Goal: Task Accomplishment & Management: Use online tool/utility

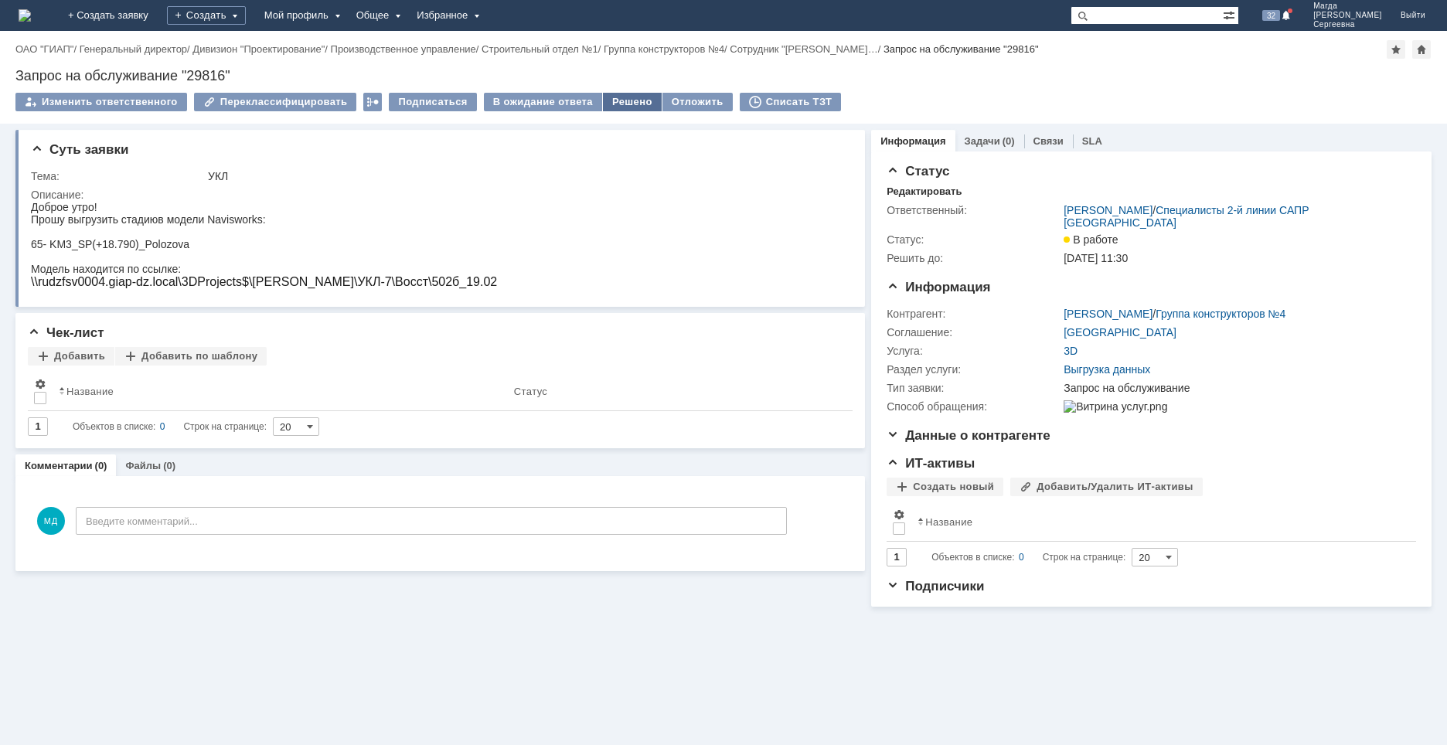
click at [627, 108] on div "Решено" at bounding box center [632, 102] width 59 height 19
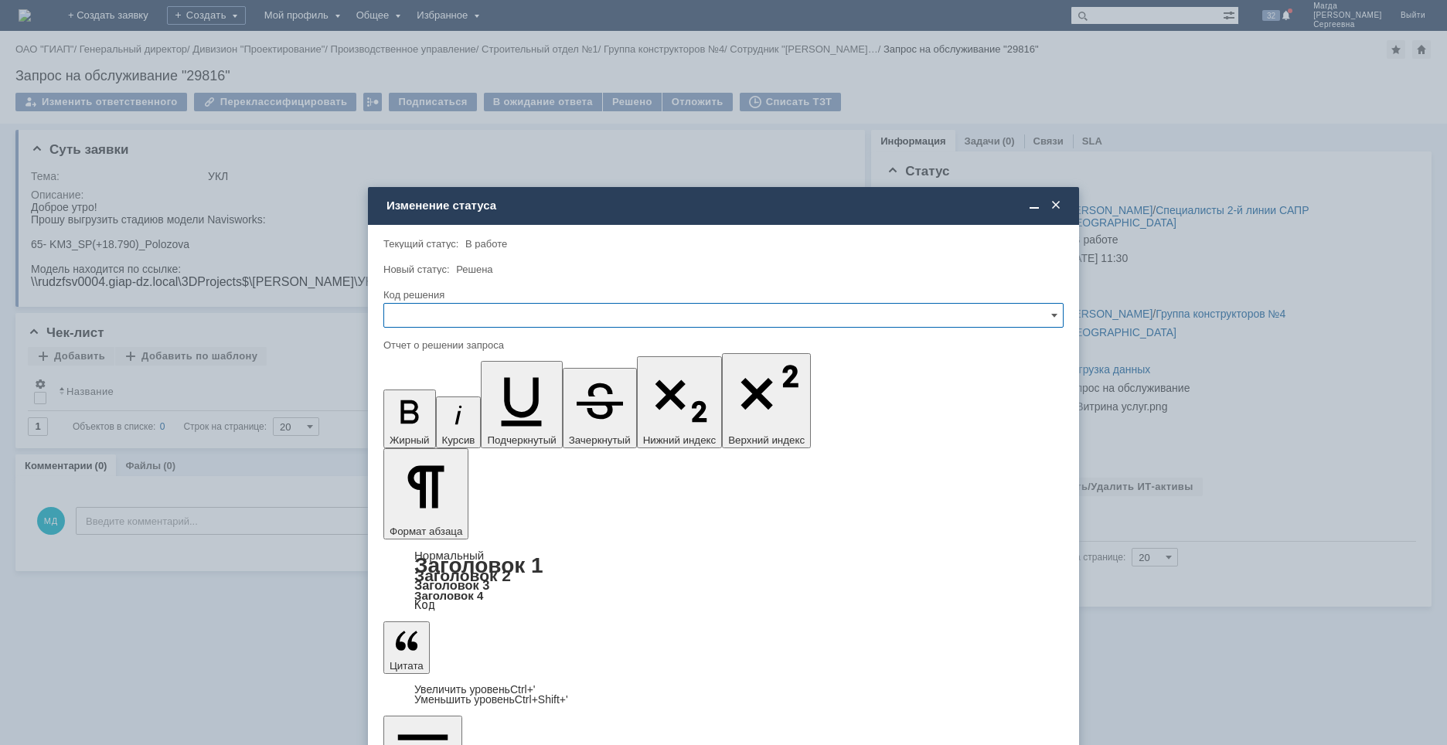
click at [536, 321] on input "text" at bounding box center [723, 315] width 680 height 25
click at [420, 420] on span "Решено" at bounding box center [723, 420] width 660 height 12
type input "Решено"
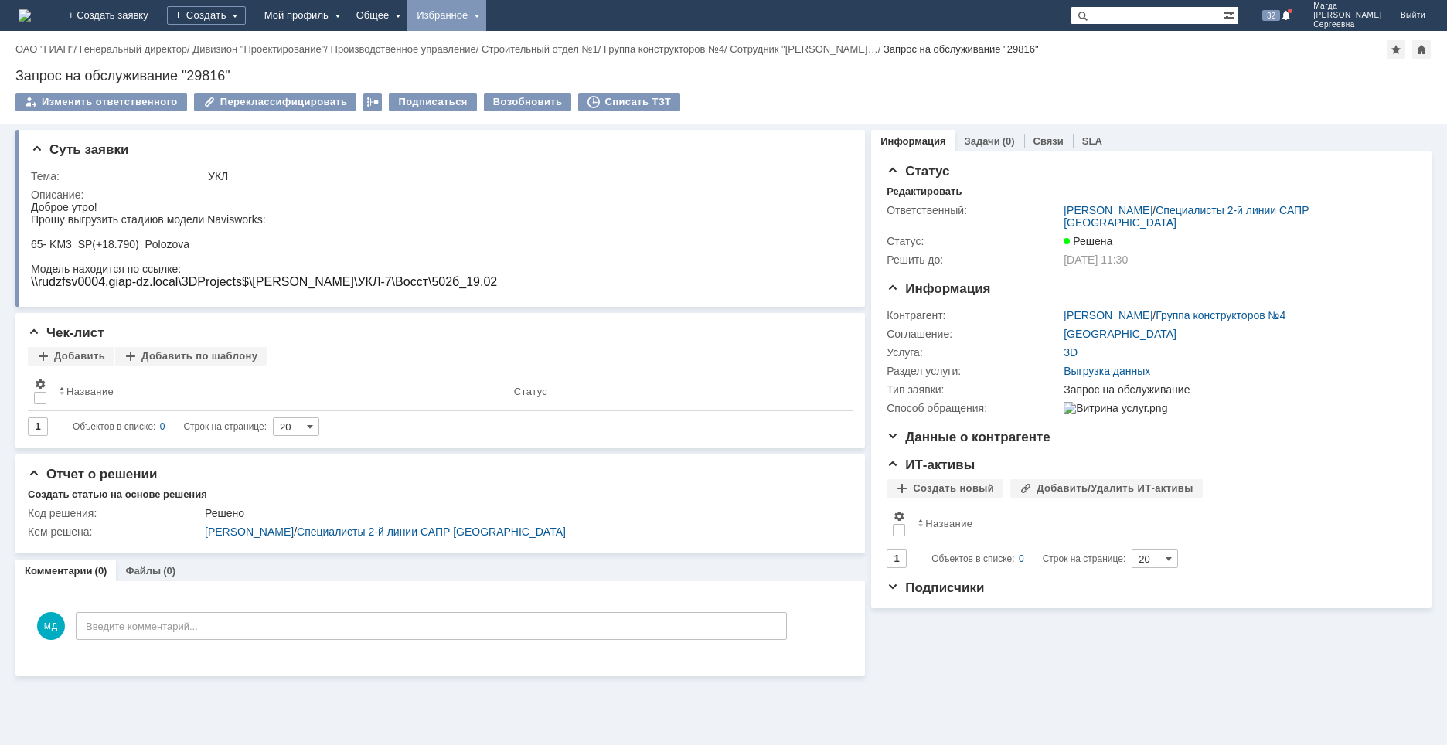
click at [486, 19] on div "Избранное" at bounding box center [446, 15] width 79 height 31
click at [528, 83] on link "Команда "Специалисты 2-й линии САПР [GEOGRAPHIC_DATA]"/Активности" at bounding box center [468, 71] width 117 height 68
